Goal: Information Seeking & Learning: Find specific fact

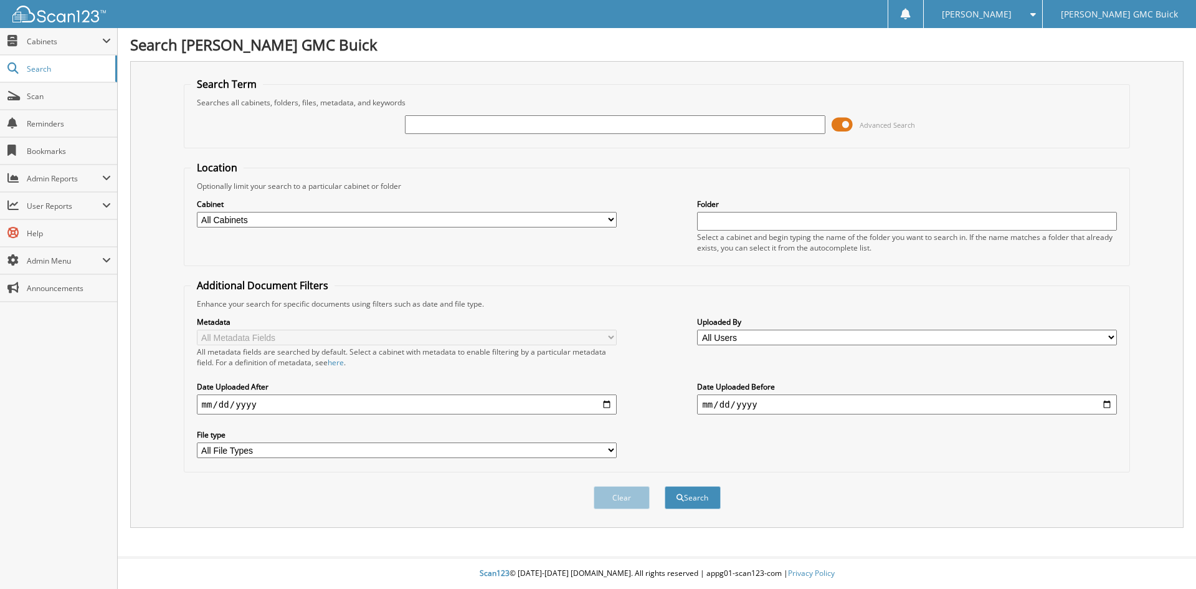
click at [660, 117] on input "text" at bounding box center [615, 124] width 420 height 19
type input "22951"
click at [665, 486] on button "Search" at bounding box center [693, 497] width 56 height 23
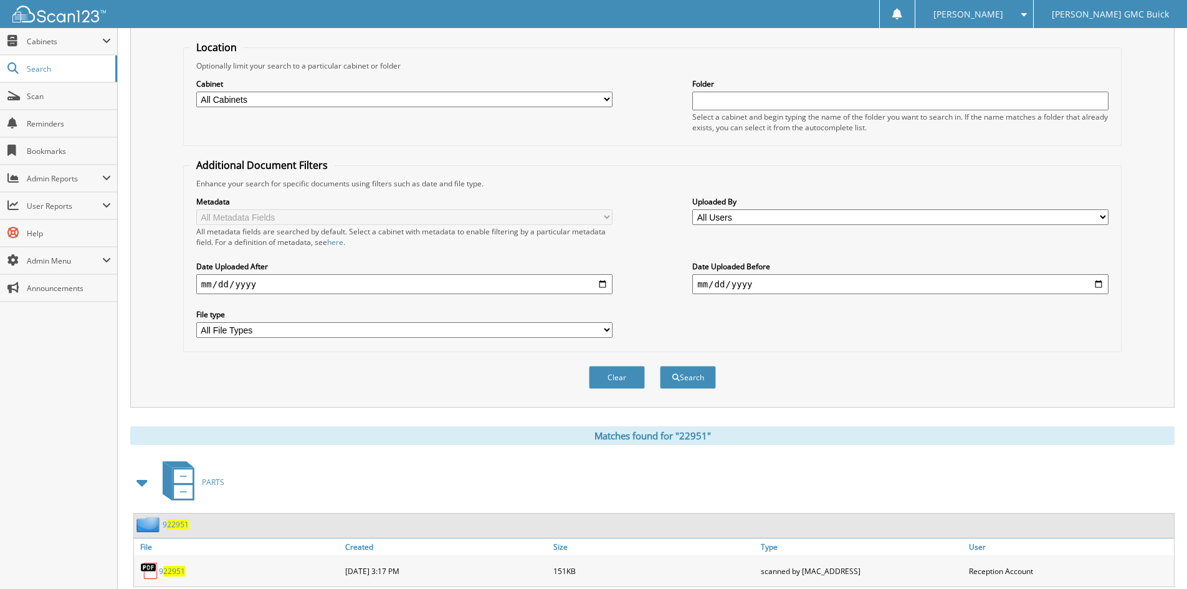
scroll to position [37, 0]
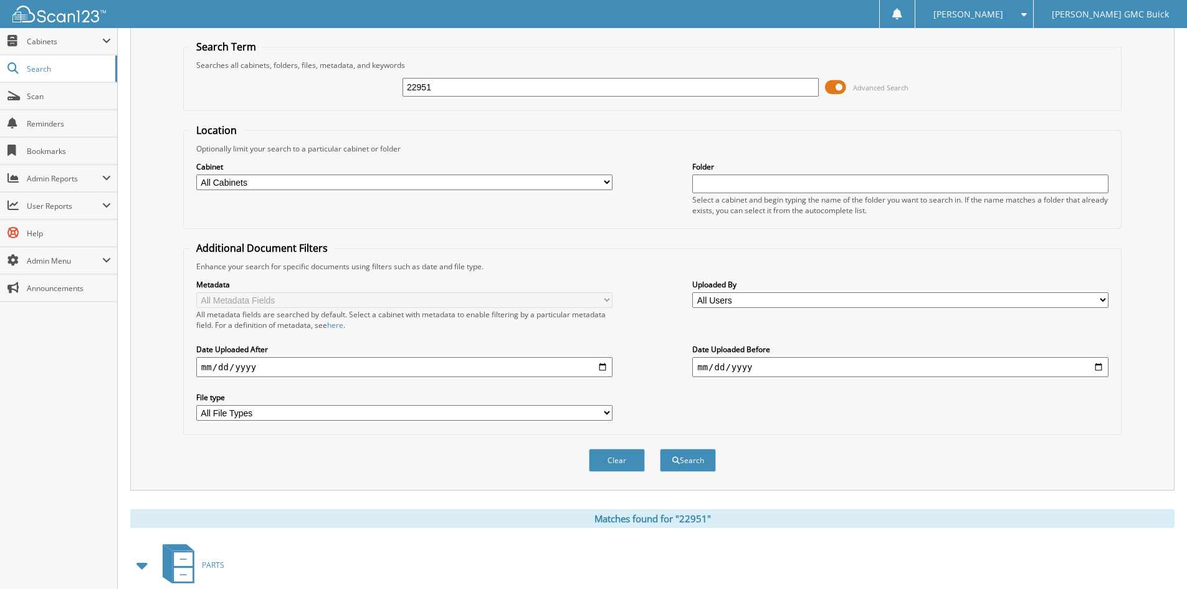
click at [472, 88] on input "22951" at bounding box center [610, 87] width 416 height 19
type input "23135"
click at [660, 448] on button "Search" at bounding box center [688, 459] width 56 height 23
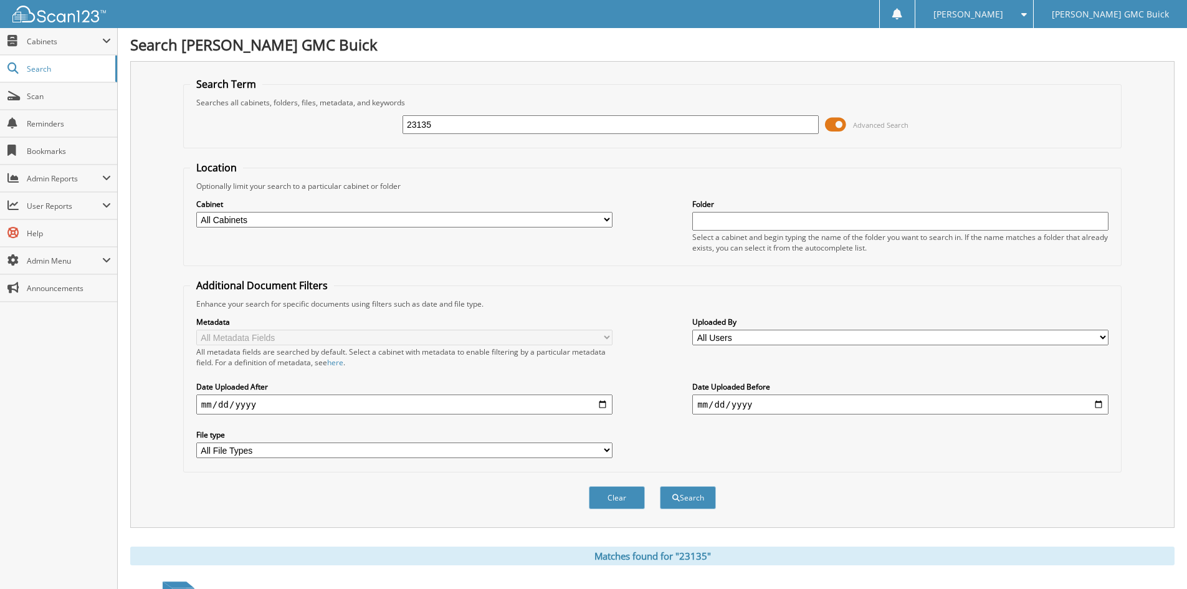
click at [441, 126] on input "23135" at bounding box center [610, 124] width 416 height 19
click at [329, 108] on div "Advanced Search" at bounding box center [652, 125] width 924 height 34
click at [47, 102] on link "Scan" at bounding box center [58, 96] width 117 height 27
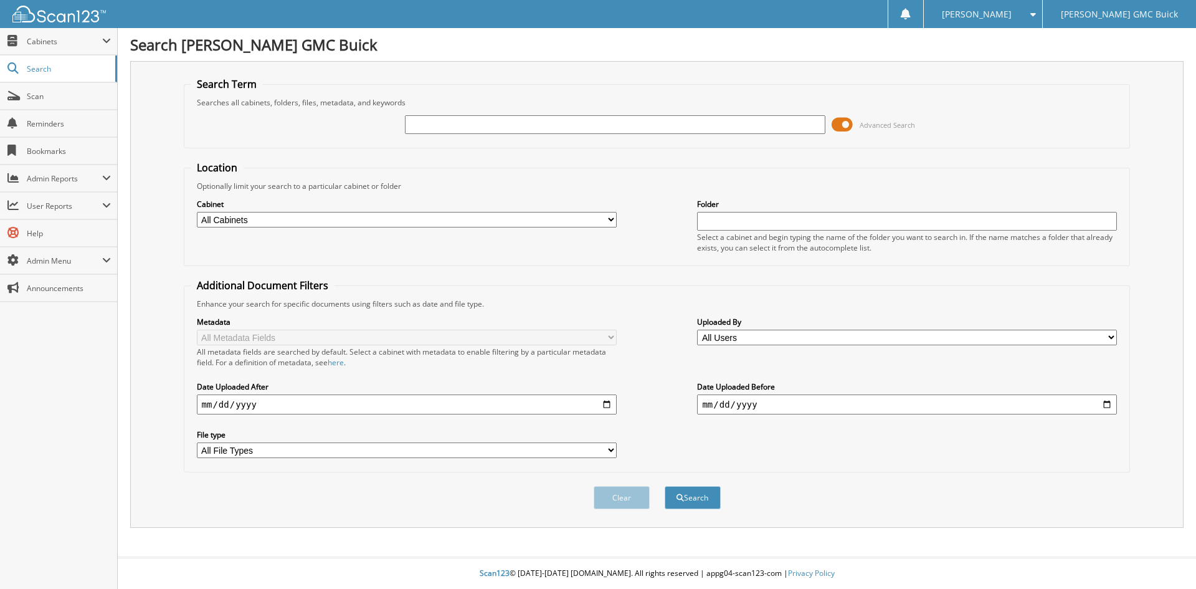
click at [434, 121] on input "text" at bounding box center [615, 124] width 420 height 19
type input "20046"
click at [665, 486] on button "Search" at bounding box center [693, 497] width 56 height 23
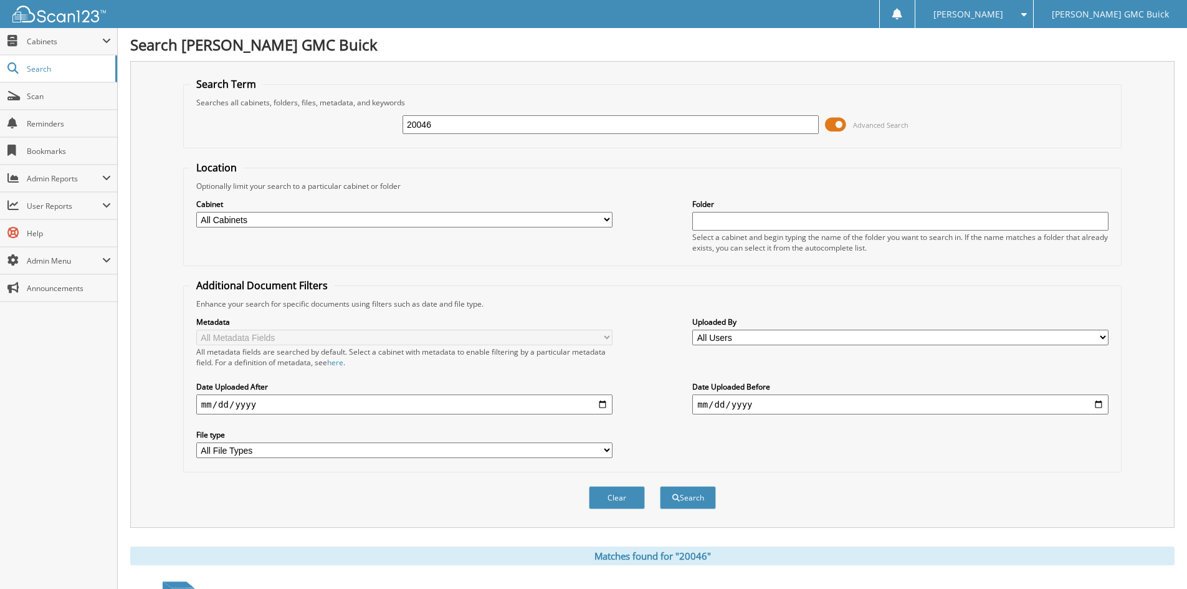
click at [462, 123] on input "20046" at bounding box center [610, 124] width 416 height 19
type input "20046-r1"
click at [660, 486] on button "Search" at bounding box center [688, 497] width 56 height 23
